Goal: Information Seeking & Learning: Understand process/instructions

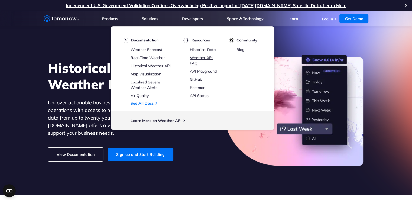
click at [204, 60] on li "Weather API FAQ" at bounding box center [204, 60] width 29 height 11
click at [155, 66] on link "Historical Weather API" at bounding box center [151, 65] width 40 height 5
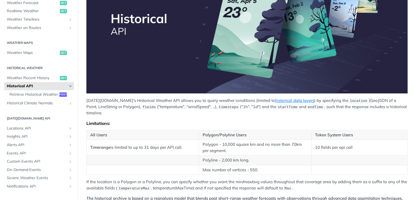
scroll to position [135, 0]
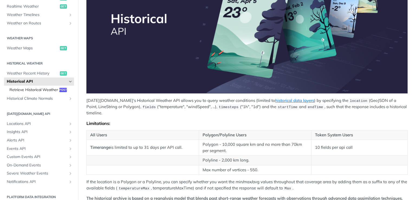
click at [30, 89] on span "Retrieve Historical Weather" at bounding box center [33, 89] width 48 height 5
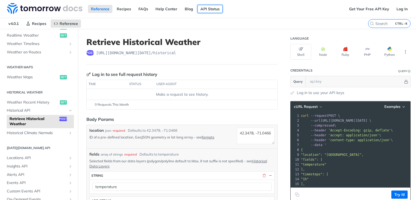
click at [203, 11] on link "API Status" at bounding box center [209, 9] width 25 height 8
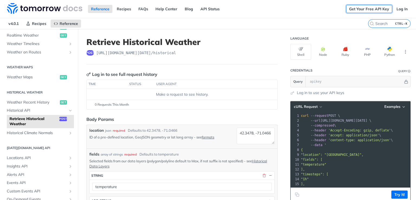
click at [365, 8] on link "Get Your Free API Key" at bounding box center [369, 9] width 46 height 8
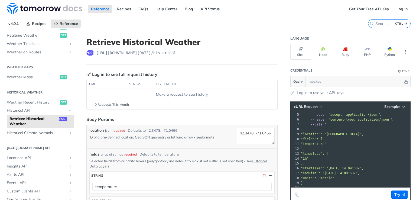
scroll to position [0, 0]
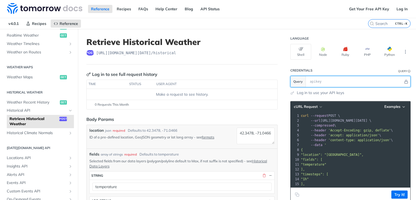
click at [314, 83] on input "text" at bounding box center [355, 81] width 96 height 11
paste input "4ZMcqzGWAR98tk7C4AfKgQbAdFsmWNQX"
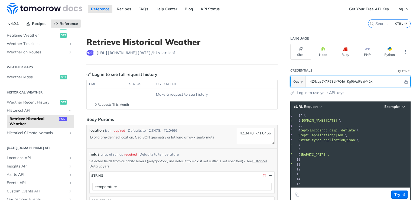
scroll to position [0, 41]
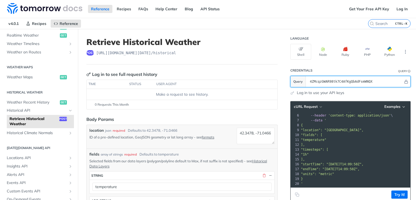
type input "4ZMcqzGWAR98tk7C4AfKgQbAdFsmWNQX"
click at [300, 93] on link "Log in to use your API keys" at bounding box center [320, 93] width 47 height 6
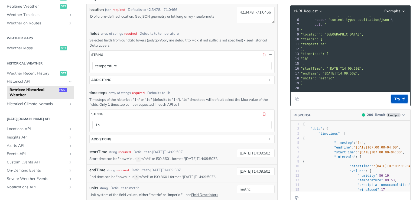
click at [394, 101] on button "Try It!" at bounding box center [399, 99] width 16 height 8
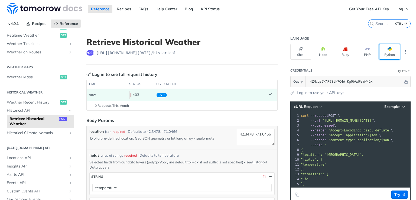
click at [392, 48] on span "button" at bounding box center [392, 49] width 0 height 4
